Goal: Task Accomplishment & Management: Manage account settings

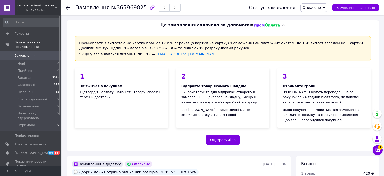
click at [30, 53] on span "Замовлення" at bounding box center [25, 55] width 21 height 5
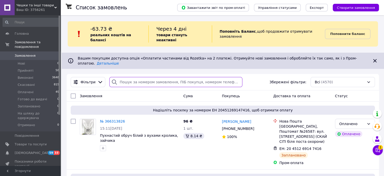
click at [154, 77] on input "search" at bounding box center [175, 82] width 133 height 10
paste input "380635807820"
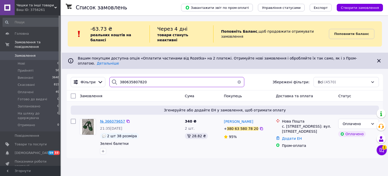
type input "380635807820"
click at [104, 119] on span "№ 366079657" at bounding box center [112, 121] width 25 height 4
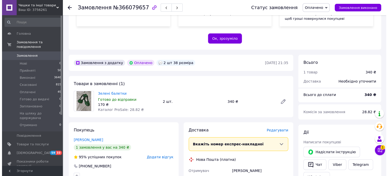
scroll to position [152, 0]
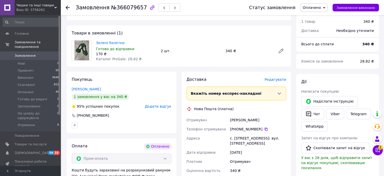
click at [273, 80] on span "Редагувати" at bounding box center [275, 79] width 21 height 4
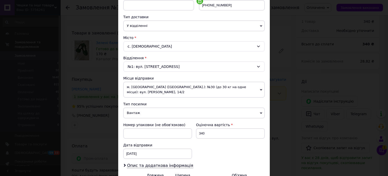
scroll to position [126, 0]
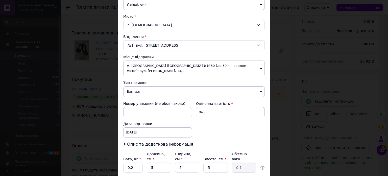
click at [134, 91] on span "Вантаж" at bounding box center [193, 91] width 141 height 11
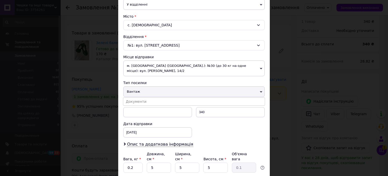
drag, startPoint x: 130, startPoint y: 99, endPoint x: 178, endPoint y: 99, distance: 47.5
click at [130, 99] on li "Документи" at bounding box center [193, 101] width 141 height 8
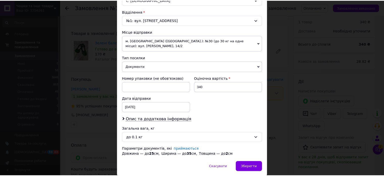
scroll to position [168, 0]
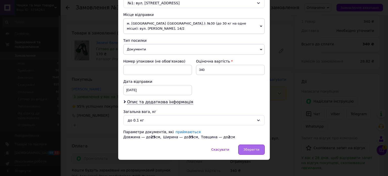
click at [255, 151] on div "Зберегти" at bounding box center [251, 149] width 27 height 10
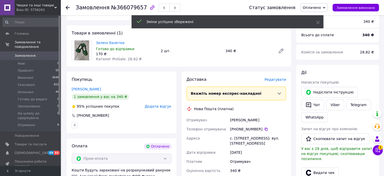
scroll to position [227, 0]
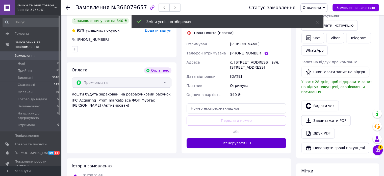
click at [251, 138] on button "Згенерувати ЕН" at bounding box center [237, 143] width 100 height 10
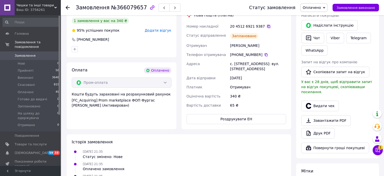
click at [267, 26] on icon at bounding box center [269, 26] width 4 height 4
click at [68, 7] on icon at bounding box center [68, 8] width 4 height 4
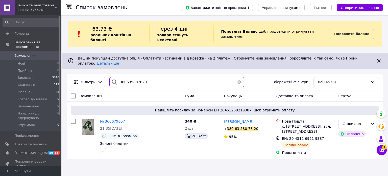
click at [132, 77] on input "380635807820" at bounding box center [176, 82] width 135 height 10
paste input "80475957"
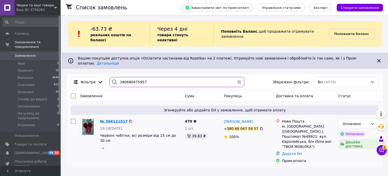
type input "380680475957"
click at [111, 119] on span "№ 366121517" at bounding box center [114, 121] width 28 height 4
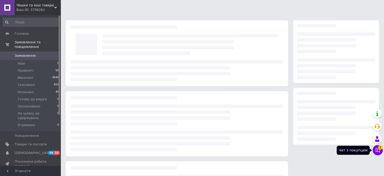
click at [379, 152] on icon at bounding box center [378, 150] width 4 height 4
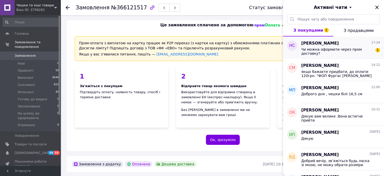
click at [349, 50] on span "Чи можна оформити через пром доставку?" at bounding box center [337, 51] width 72 height 8
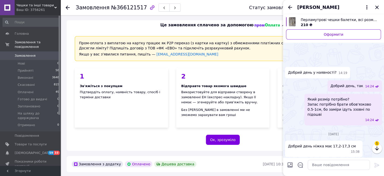
scroll to position [589, 0]
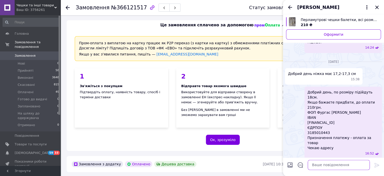
click at [322, 165] on textarea at bounding box center [339, 164] width 62 height 10
type textarea "можна"
click at [378, 164] on icon at bounding box center [376, 164] width 5 height 5
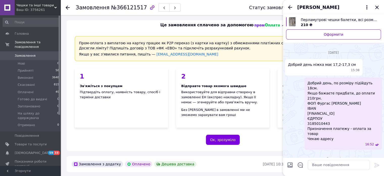
scroll to position [593, 0]
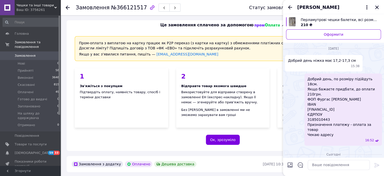
click at [376, 9] on icon "Закрити" at bounding box center [377, 7] width 6 height 6
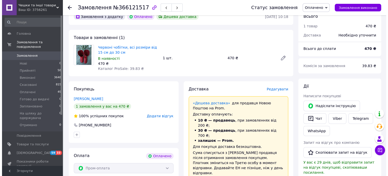
scroll to position [177, 0]
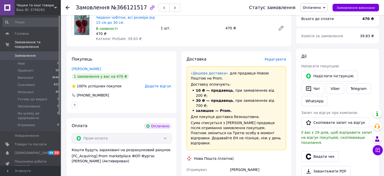
click at [274, 60] on span "Редагувати" at bounding box center [275, 59] width 21 height 4
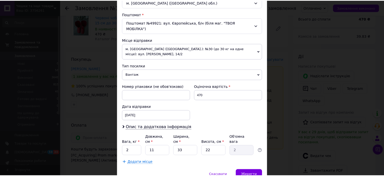
scroll to position [152, 0]
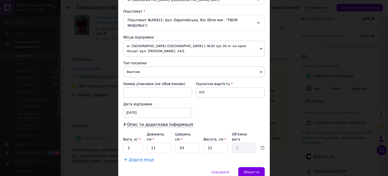
click at [137, 66] on span "Вантаж" at bounding box center [193, 71] width 141 height 11
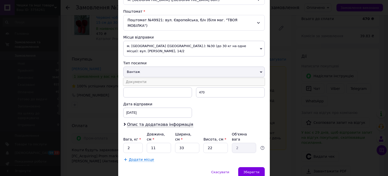
click at [135, 78] on li "Документи" at bounding box center [193, 82] width 141 height 8
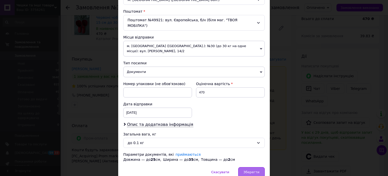
click at [249, 170] on span "Зберегти" at bounding box center [251, 172] width 16 height 4
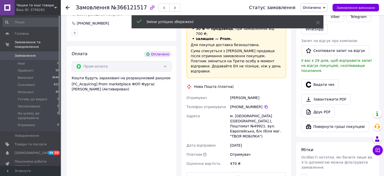
scroll to position [278, 0]
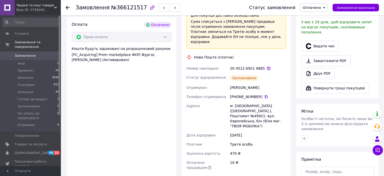
click at [267, 67] on icon at bounding box center [268, 68] width 3 height 3
click at [66, 7] on use at bounding box center [68, 8] width 4 height 4
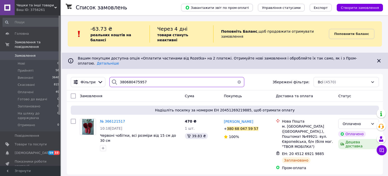
click at [119, 77] on input "380680475957" at bounding box center [176, 82] width 135 height 10
paste input "971362442"
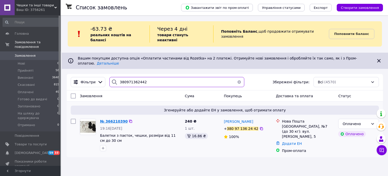
type input "380971362442"
click at [109, 119] on span "№ 366210390" at bounding box center [114, 121] width 28 height 4
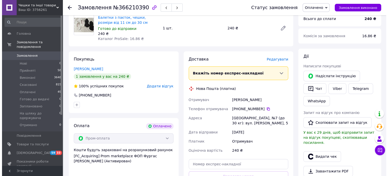
scroll to position [216, 0]
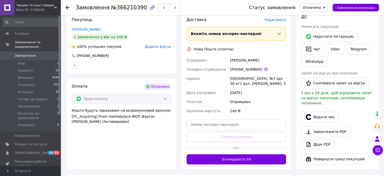
click at [277, 21] on span "Редагувати" at bounding box center [275, 20] width 21 height 4
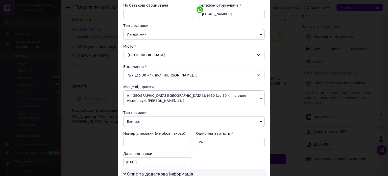
scroll to position [126, 0]
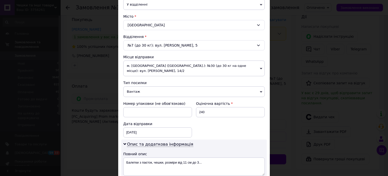
click at [129, 93] on span "Вантаж" at bounding box center [193, 91] width 141 height 11
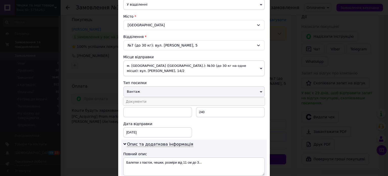
click at [133, 100] on li "Документи" at bounding box center [193, 101] width 141 height 8
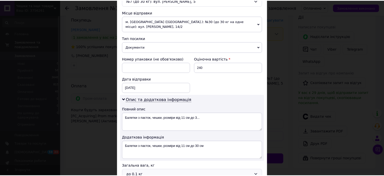
scroll to position [202, 0]
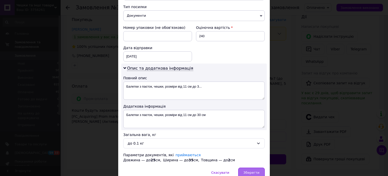
click at [252, 170] on span "Зберегти" at bounding box center [251, 172] width 16 height 4
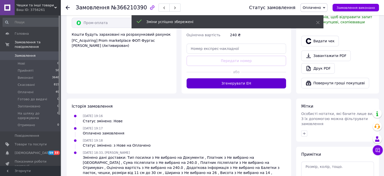
click at [230, 83] on button "Згенерувати ЕН" at bounding box center [237, 83] width 100 height 10
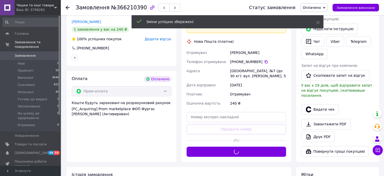
scroll to position [216, 0]
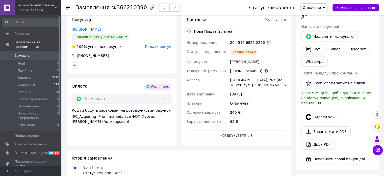
click at [267, 42] on icon at bounding box center [269, 42] width 4 height 4
click at [66, 6] on icon at bounding box center [68, 8] width 4 height 4
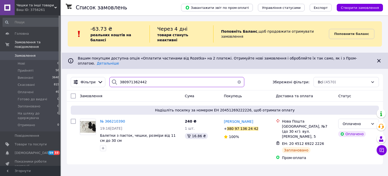
click at [145, 77] on input "380971362442" at bounding box center [176, 82] width 135 height 10
paste input "50141102"
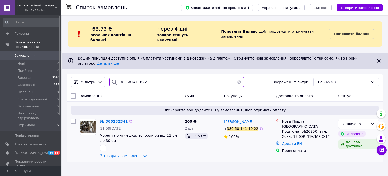
type input "380501411022"
click at [113, 119] on span "№ 366282341" at bounding box center [114, 121] width 28 height 4
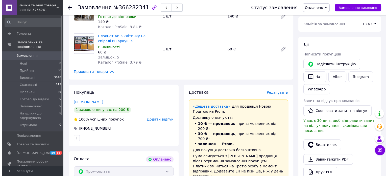
scroll to position [227, 0]
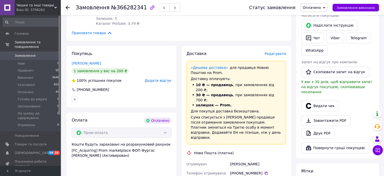
click at [276, 55] on span "Редагувати" at bounding box center [275, 54] width 21 height 4
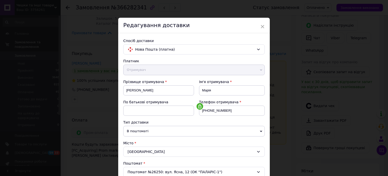
scroll to position [76, 0]
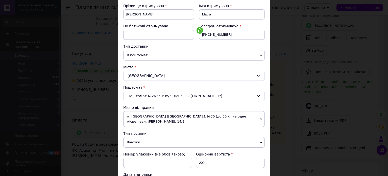
click at [131, 139] on span "Вантаж" at bounding box center [193, 142] width 141 height 11
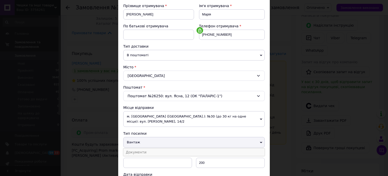
click at [134, 151] on li "Документи" at bounding box center [193, 152] width 141 height 8
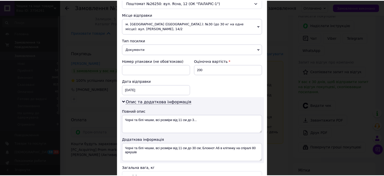
scroll to position [202, 0]
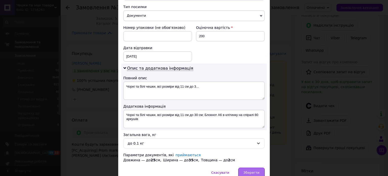
click at [247, 170] on span "Зберегти" at bounding box center [251, 172] width 16 height 4
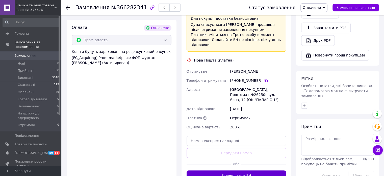
scroll to position [328, 0]
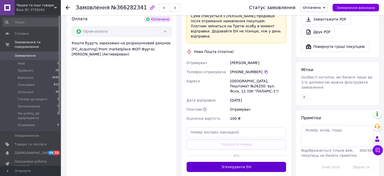
click at [238, 161] on button "Згенерувати ЕН" at bounding box center [237, 166] width 100 height 10
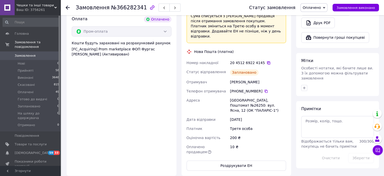
click at [267, 61] on icon at bounding box center [268, 62] width 3 height 3
click at [66, 9] on icon at bounding box center [68, 8] width 4 height 4
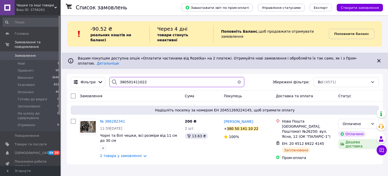
click at [124, 77] on input "380501411022" at bounding box center [176, 82] width 135 height 10
paste input "988178146"
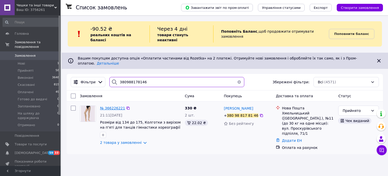
type input "380988178146"
click at [115, 106] on span "№ 366226221" at bounding box center [112, 108] width 25 height 4
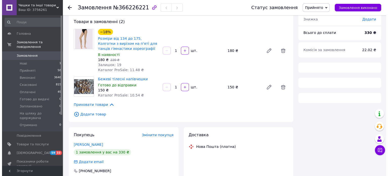
scroll to position [96, 0]
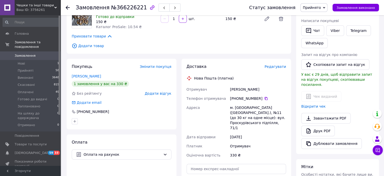
click at [276, 69] on div "Доставка Редагувати" at bounding box center [237, 67] width 100 height 6
click at [276, 67] on span "Редагувати" at bounding box center [275, 66] width 21 height 4
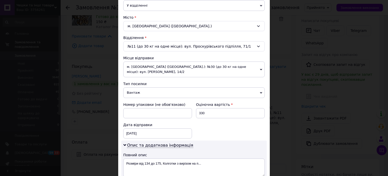
scroll to position [126, 0]
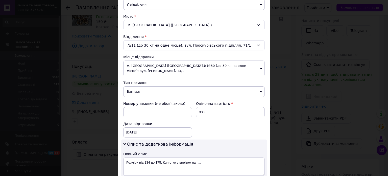
click at [136, 92] on span "Вантаж" at bounding box center [193, 91] width 141 height 11
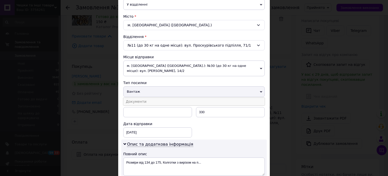
click at [130, 100] on li "Документи" at bounding box center [193, 101] width 141 height 8
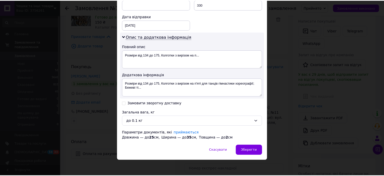
scroll to position [234, 0]
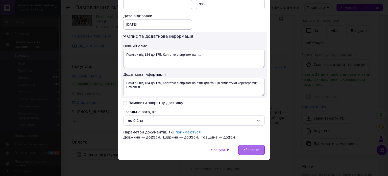
click at [242, 148] on div "Зберегти" at bounding box center [251, 149] width 27 height 10
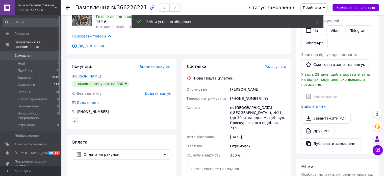
scroll to position [197, 0]
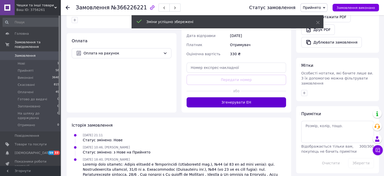
click at [231, 98] on button "Згенерувати ЕН" at bounding box center [237, 102] width 100 height 10
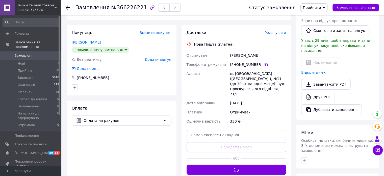
scroll to position [121, 0]
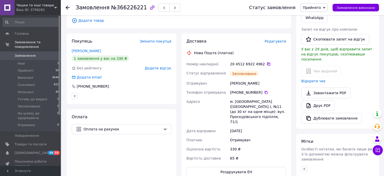
click at [267, 65] on icon at bounding box center [268, 63] width 3 height 3
